Goal: Find specific page/section: Find specific page/section

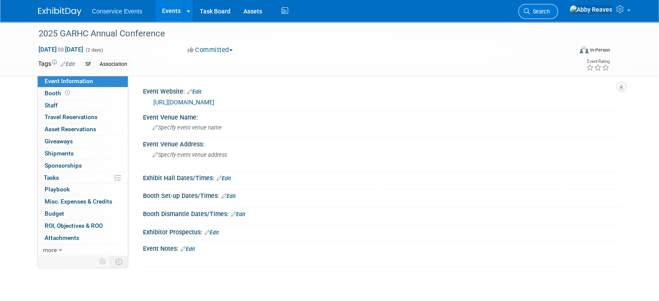
drag, startPoint x: 0, startPoint y: 0, endPoint x: 556, endPoint y: 13, distance: 555.7
click at [556, 13] on link "Search" at bounding box center [538, 11] width 40 height 15
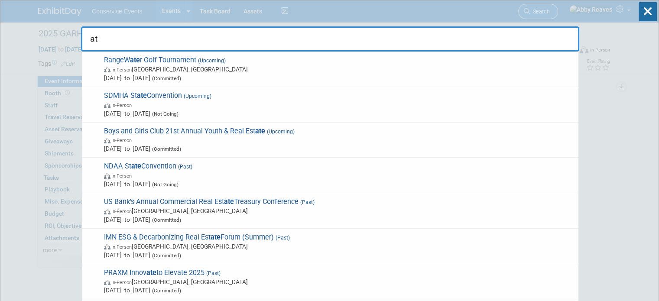
type input "a"
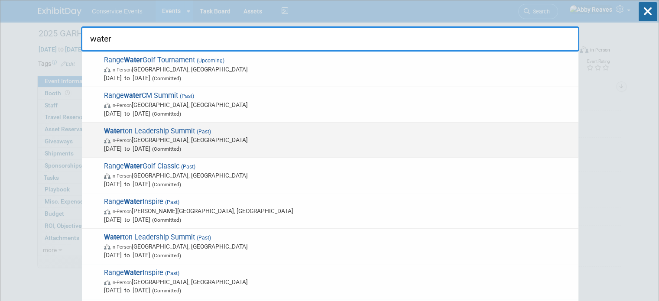
type input "water"
click at [323, 132] on span "Water ton Leadership Summit (Past) In-Person Waterton Park, Canada Feb 24, 2025…" at bounding box center [337, 140] width 472 height 26
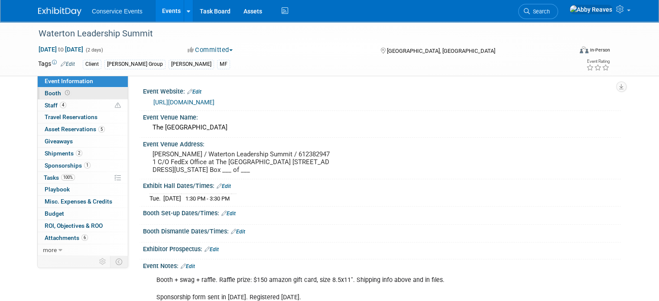
drag, startPoint x: 76, startPoint y: 104, endPoint x: 99, endPoint y: 88, distance: 27.9
click at [76, 104] on link "4 Staff 4" at bounding box center [83, 106] width 90 height 12
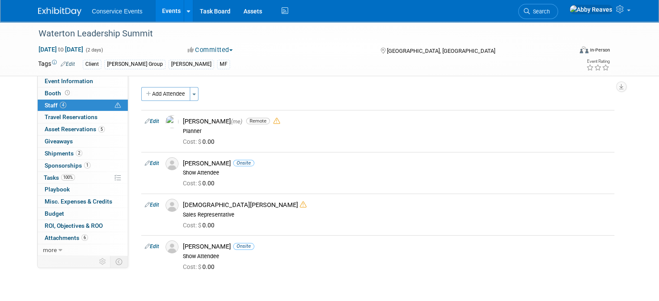
click at [165, 7] on link "Events" at bounding box center [171, 11] width 32 height 22
